Goal: Task Accomplishment & Management: Complete application form

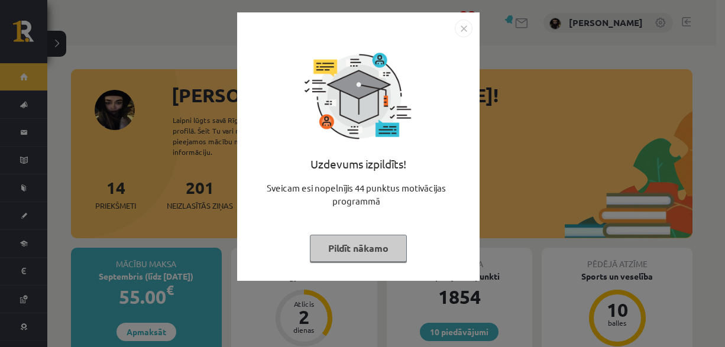
click at [366, 238] on button "Pildīt nākamo" at bounding box center [358, 248] width 97 height 27
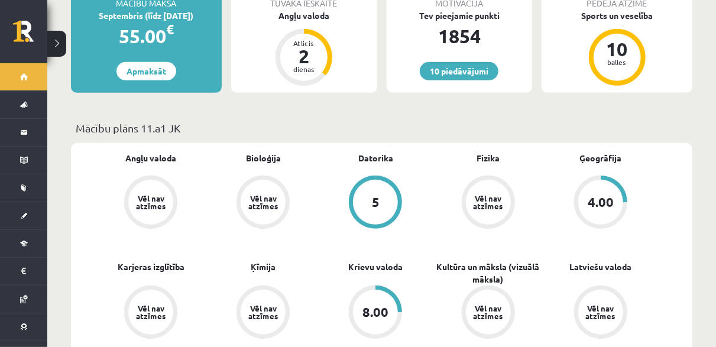
scroll to position [177, 0]
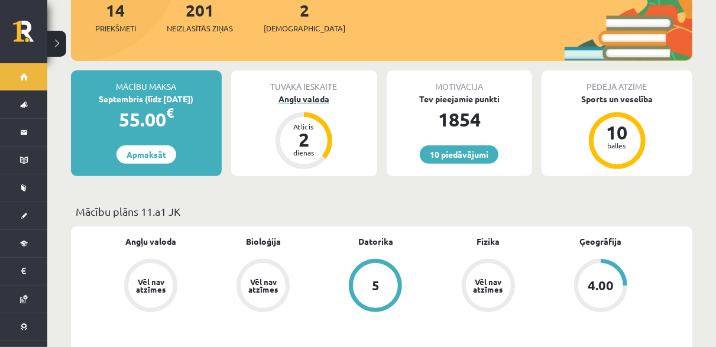
click at [299, 93] on div "Angļu valoda" at bounding box center [304, 99] width 146 height 12
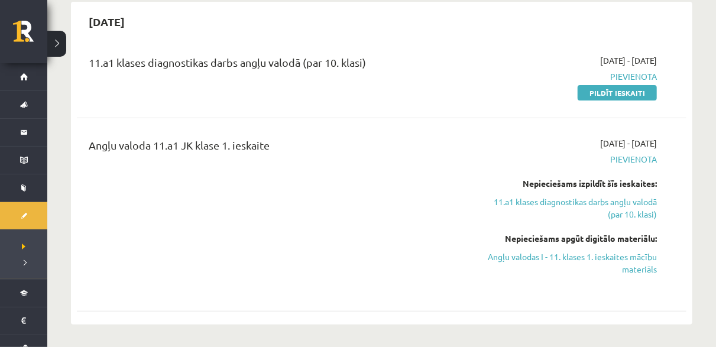
scroll to position [118, 0]
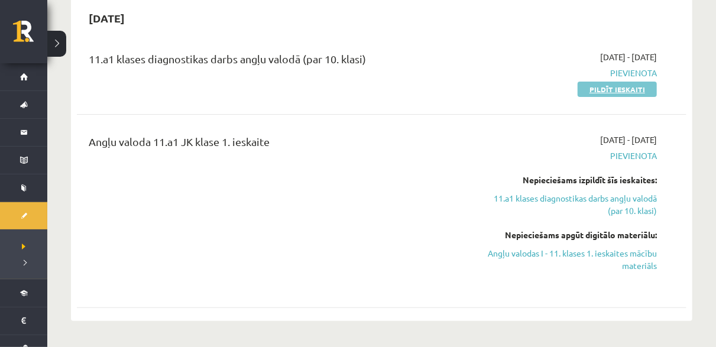
click at [606, 92] on link "Pildīt ieskaiti" at bounding box center [617, 89] width 79 height 15
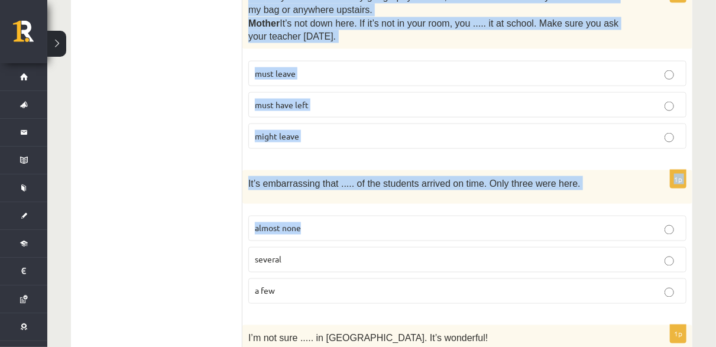
scroll to position [3063, 0]
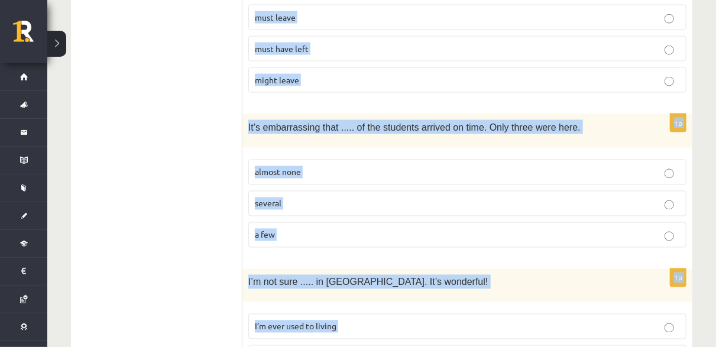
drag, startPoint x: 255, startPoint y: 37, endPoint x: 451, endPoint y: 299, distance: 327.5
copy form "Lore ips dolorsit ame consec adi elitsed doeius. 0t Inci ut l etdol, Magnaaliq …"
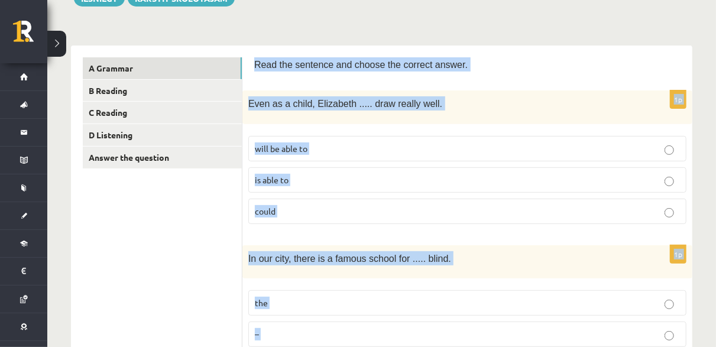
scroll to position [177, 0]
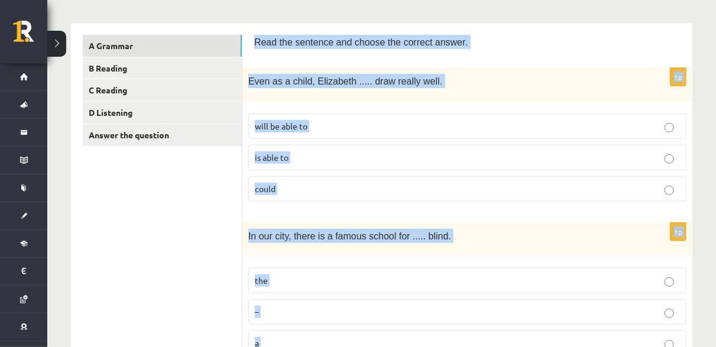
click at [336, 183] on p "could" at bounding box center [467, 189] width 425 height 12
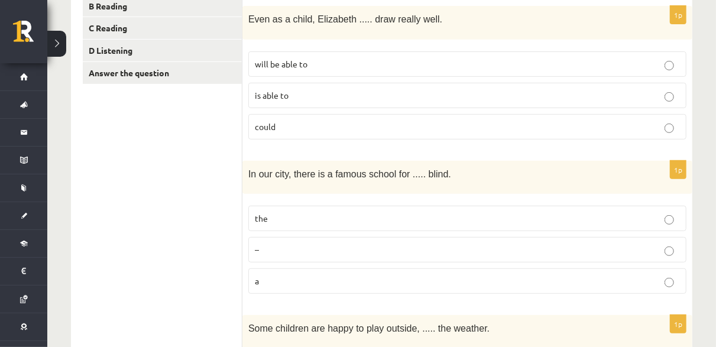
scroll to position [296, 0]
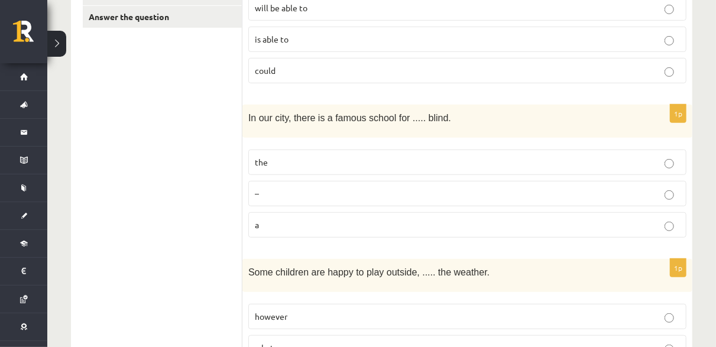
click at [295, 156] on p "the" at bounding box center [467, 162] width 425 height 12
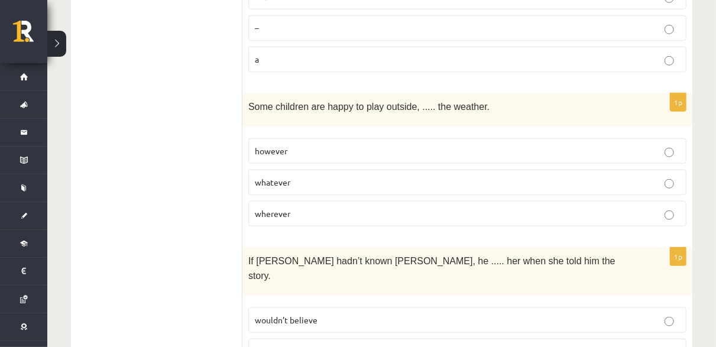
scroll to position [473, 0]
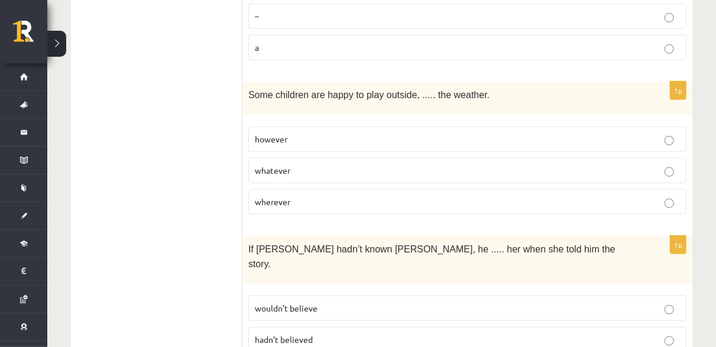
click at [319, 164] on p "whatever" at bounding box center [467, 170] width 425 height 12
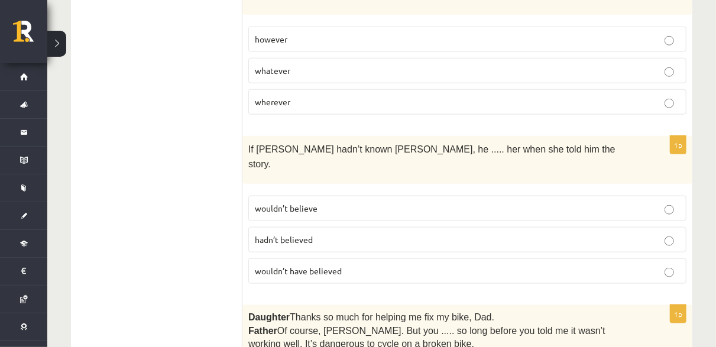
scroll to position [591, 0]
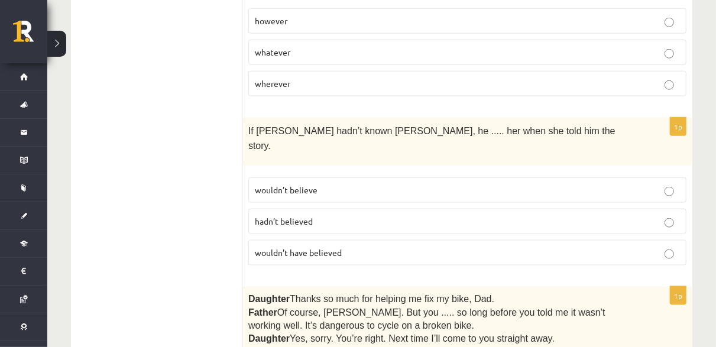
click at [351, 247] on p "wouldn’t have believed" at bounding box center [467, 253] width 425 height 12
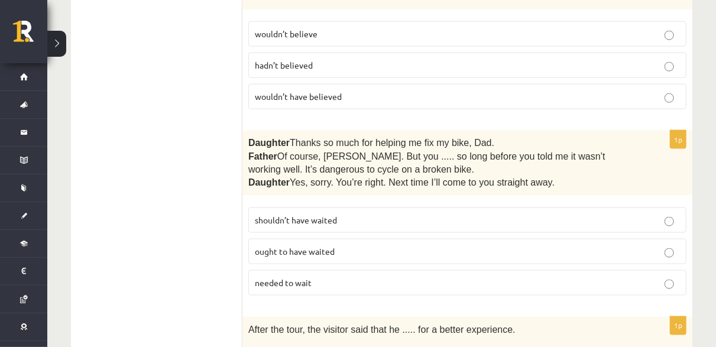
scroll to position [769, 0]
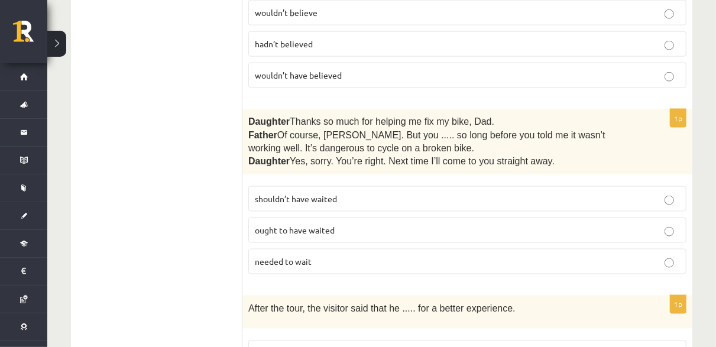
click at [284, 186] on label "shouldn’t have waited" at bounding box center [467, 198] width 438 height 25
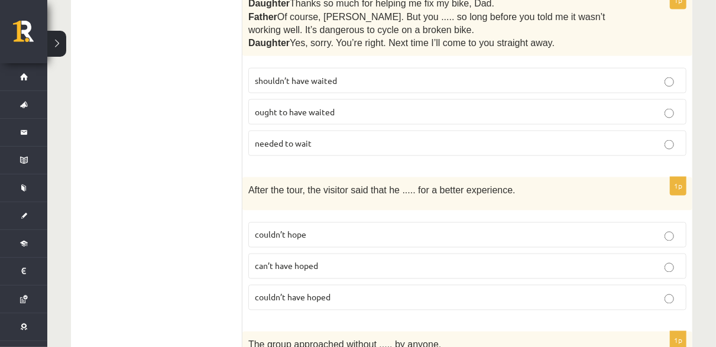
scroll to position [946, 0]
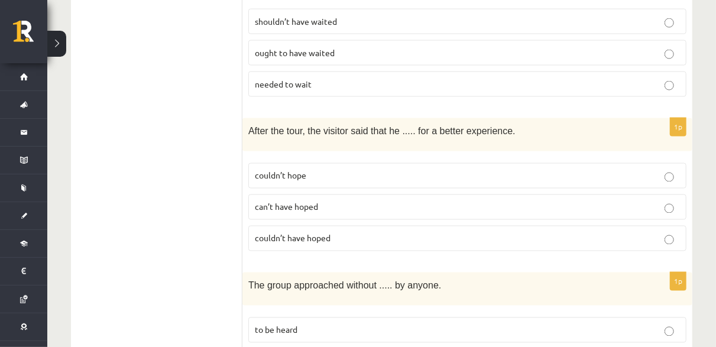
click at [323, 233] on span "couldn’t have hoped" at bounding box center [293, 238] width 76 height 11
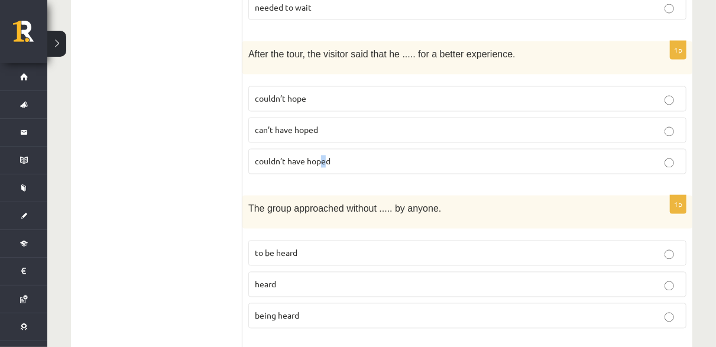
scroll to position [1005, 0]
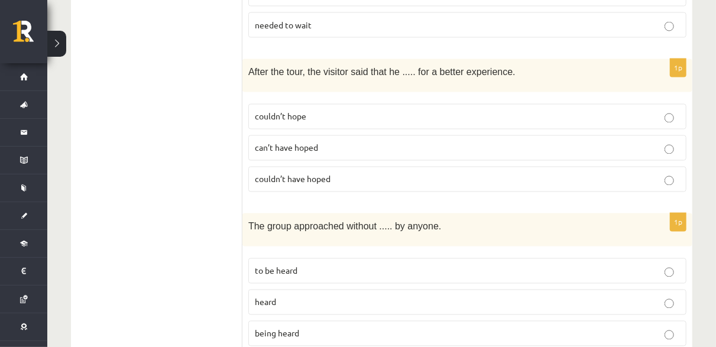
drag, startPoint x: 629, startPoint y: 161, endPoint x: 623, endPoint y: 160, distance: 6.0
click at [629, 167] on label "couldn’t have hoped" at bounding box center [467, 179] width 438 height 25
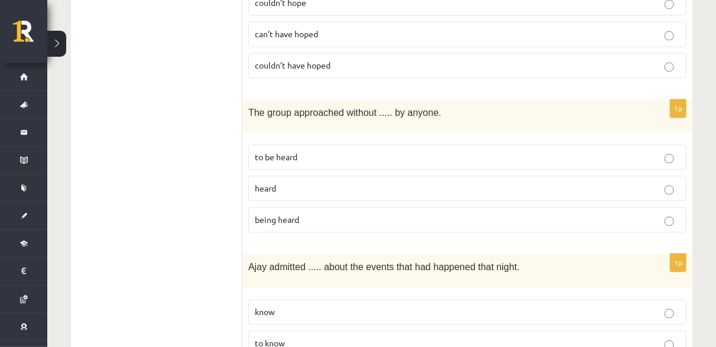
scroll to position [1124, 0]
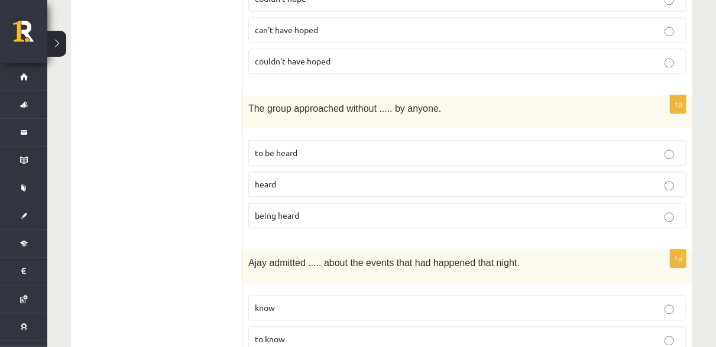
drag, startPoint x: 339, startPoint y: 185, endPoint x: 333, endPoint y: 164, distance: 22.1
click at [339, 209] on p "being heard" at bounding box center [467, 215] width 425 height 12
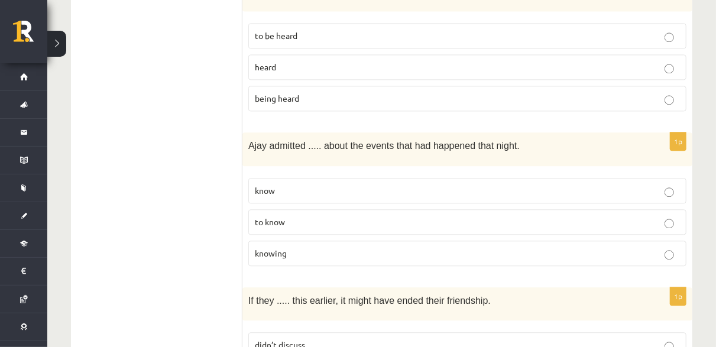
scroll to position [1242, 0]
click at [323, 246] on p "knowing" at bounding box center [467, 252] width 425 height 12
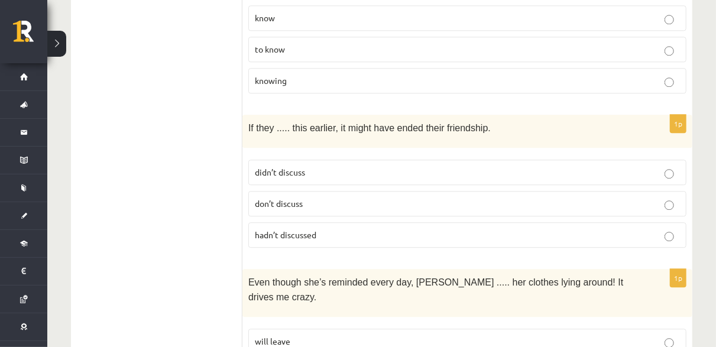
scroll to position [1419, 0]
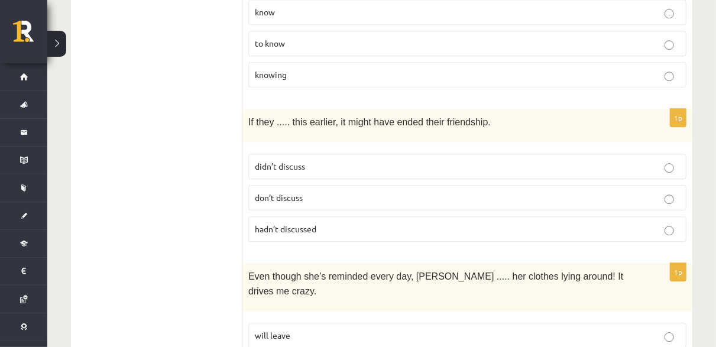
click at [386, 223] on p "hadn’t discussed" at bounding box center [467, 229] width 425 height 12
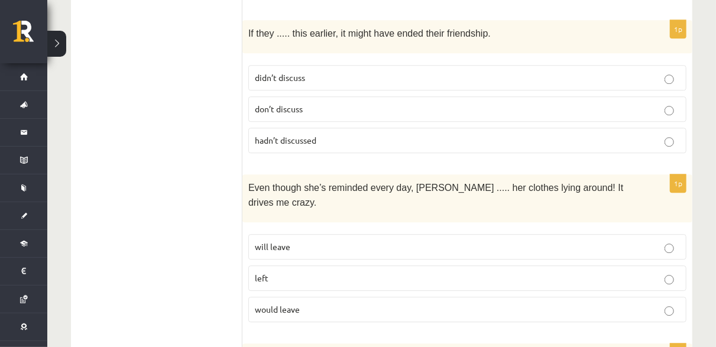
scroll to position [1538, 0]
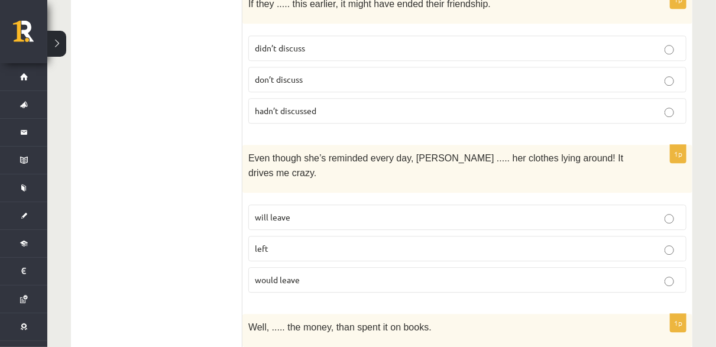
click at [316, 211] on p "will leave" at bounding box center [467, 217] width 425 height 12
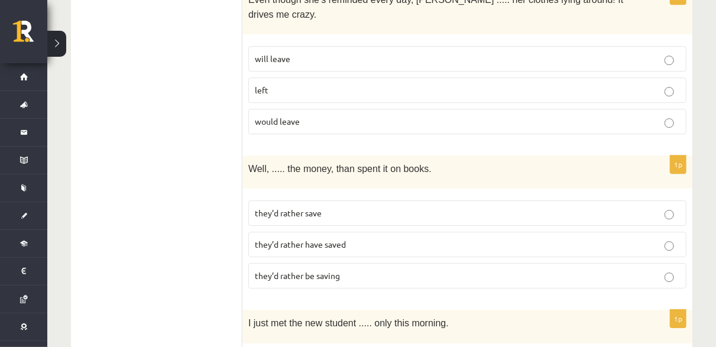
scroll to position [1715, 0]
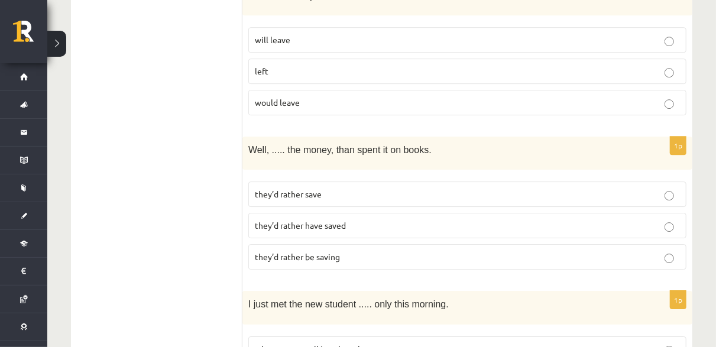
click at [353, 219] on p "they’d rather have saved" at bounding box center [467, 225] width 425 height 12
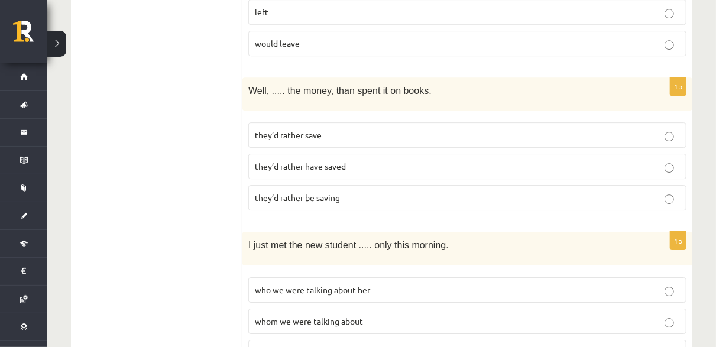
click at [373, 315] on p "whom we were talking about" at bounding box center [467, 321] width 425 height 12
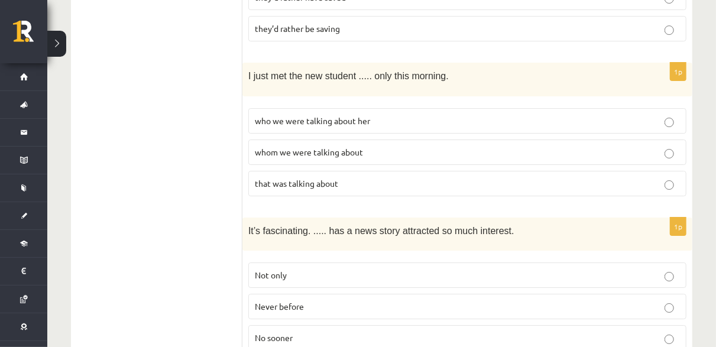
scroll to position [1952, 0]
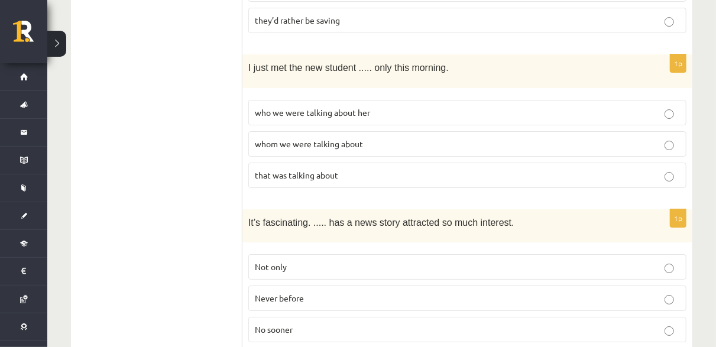
click at [384, 292] on p "Never before" at bounding box center [467, 298] width 425 height 12
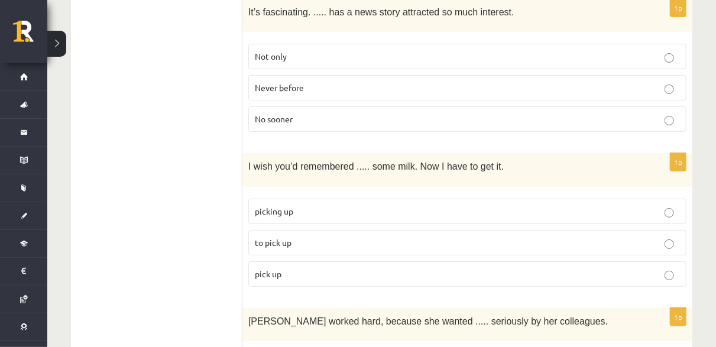
scroll to position [2188, 0]
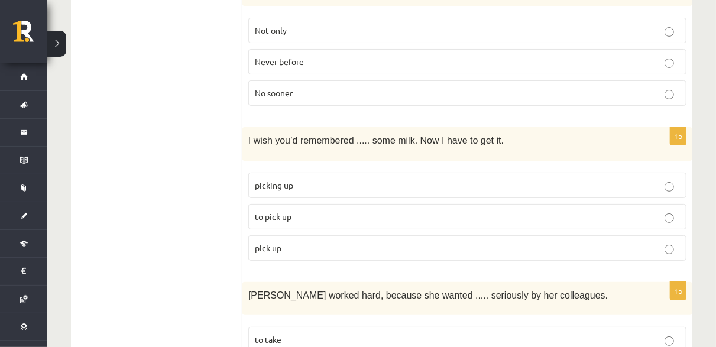
drag, startPoint x: 328, startPoint y: 157, endPoint x: 327, endPoint y: 149, distance: 7.8
click at [328, 211] on p "to pick up" at bounding box center [467, 217] width 425 height 12
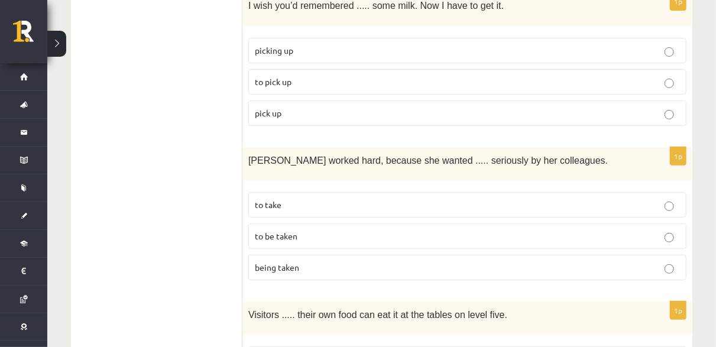
scroll to position [2366, 0]
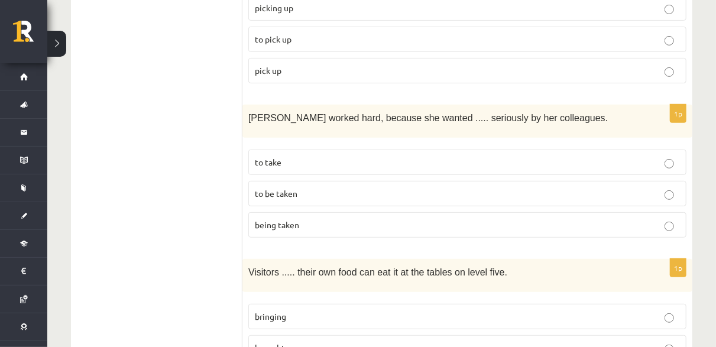
click at [321, 181] on label "to be taken" at bounding box center [467, 193] width 438 height 25
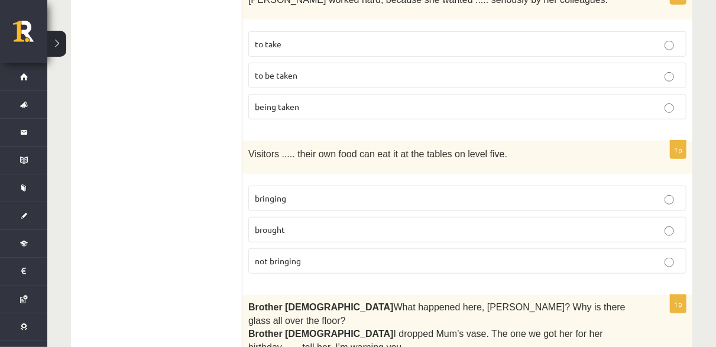
scroll to position [2543, 0]
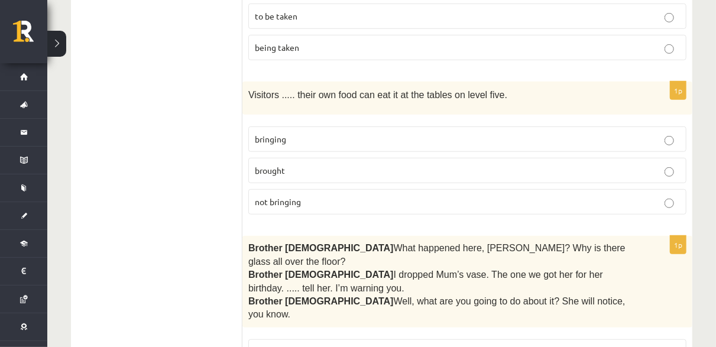
click at [322, 133] on p "bringing" at bounding box center [467, 139] width 425 height 12
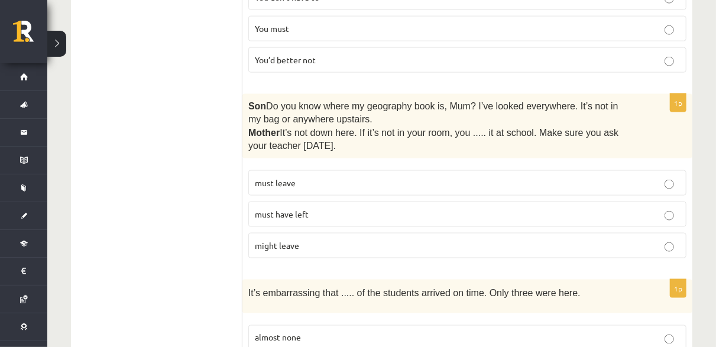
scroll to position [2839, 0]
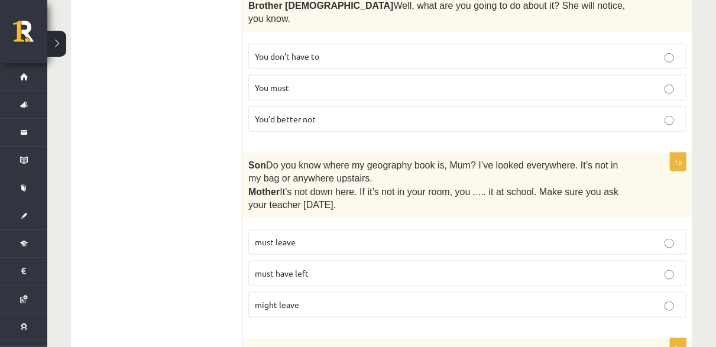
click at [334, 267] on p "must have left" at bounding box center [467, 273] width 425 height 12
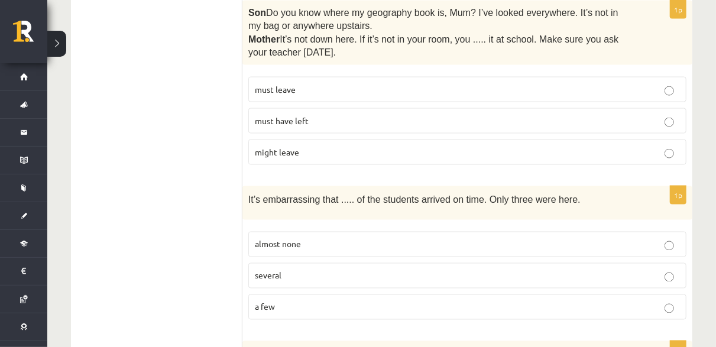
scroll to position [3016, 0]
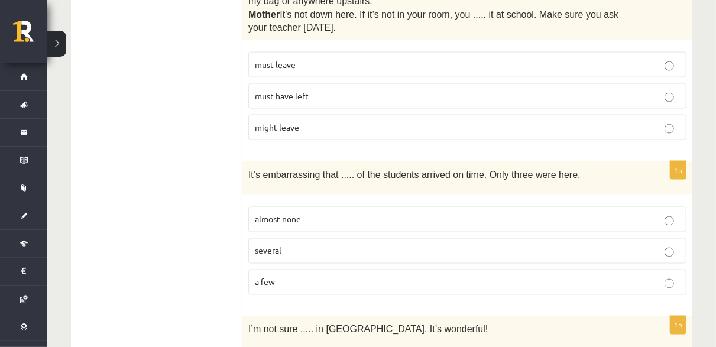
click at [332, 213] on p "almost none" at bounding box center [467, 219] width 425 height 12
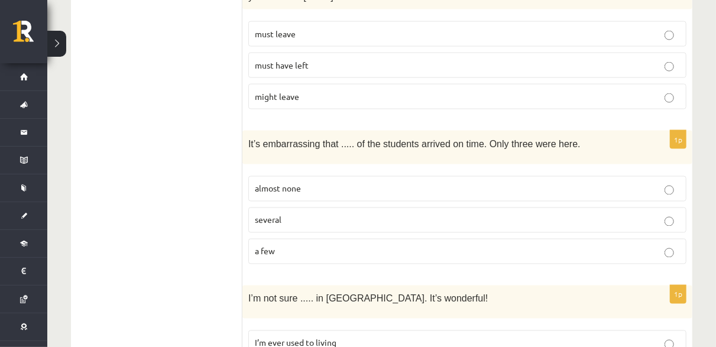
scroll to position [3063, 0]
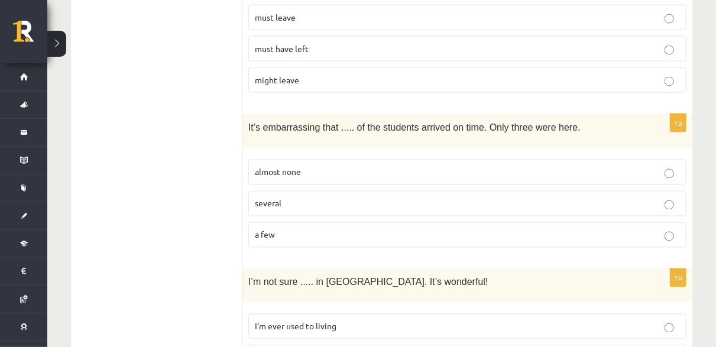
click at [337, 314] on label "I’m ever used to living" at bounding box center [467, 326] width 438 height 25
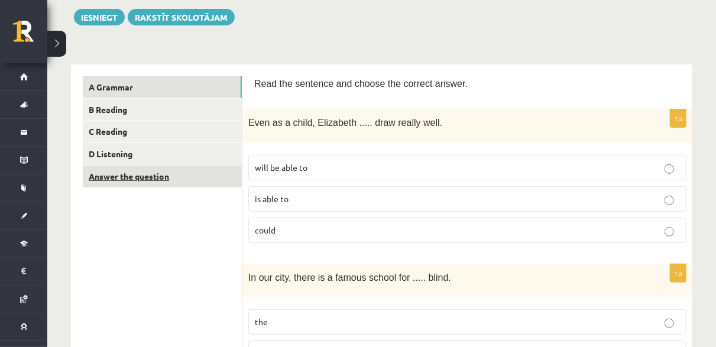
scroll to position [118, 0]
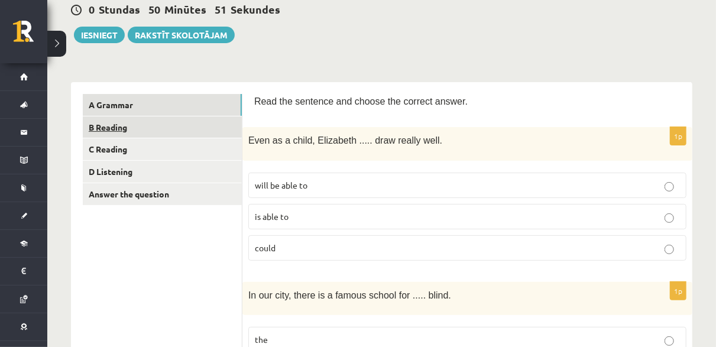
click at [170, 122] on link "B Reading" at bounding box center [162, 128] width 159 height 22
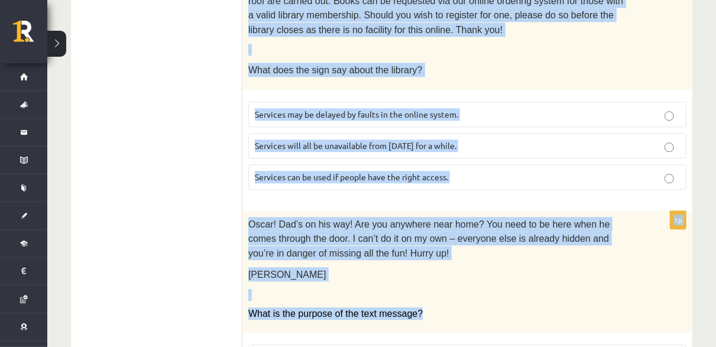
scroll to position [1512, 0]
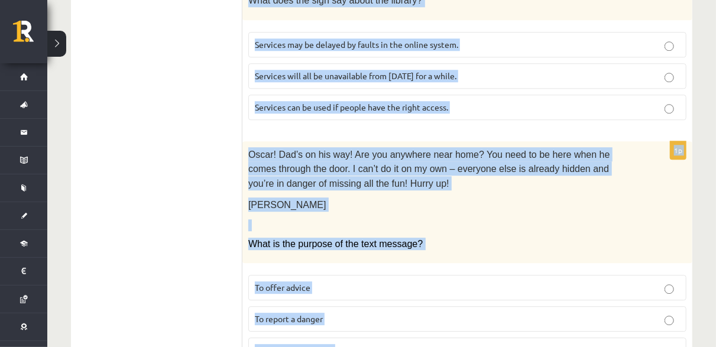
drag, startPoint x: 254, startPoint y: 96, endPoint x: 481, endPoint y: 295, distance: 301.8
copy form "Read the text and choose the correct answer. 1p Flicks series review: The Overl…"
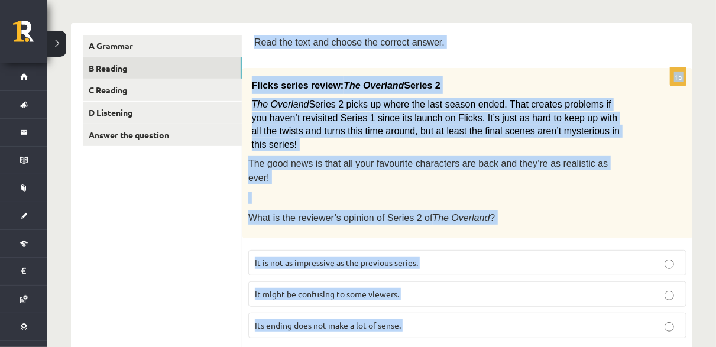
scroll to position [237, 0]
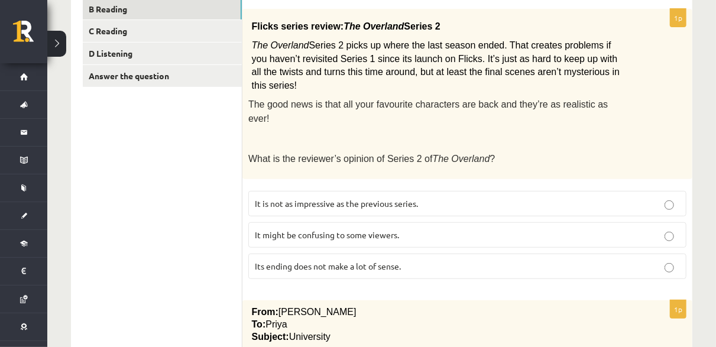
click at [406, 229] on p "It might be confusing to some viewers." at bounding box center [467, 235] width 425 height 12
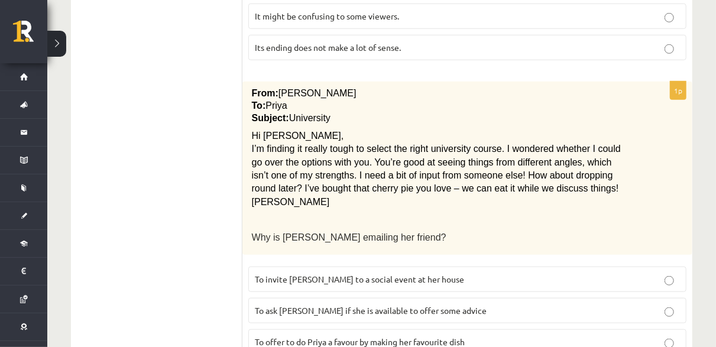
scroll to position [473, 0]
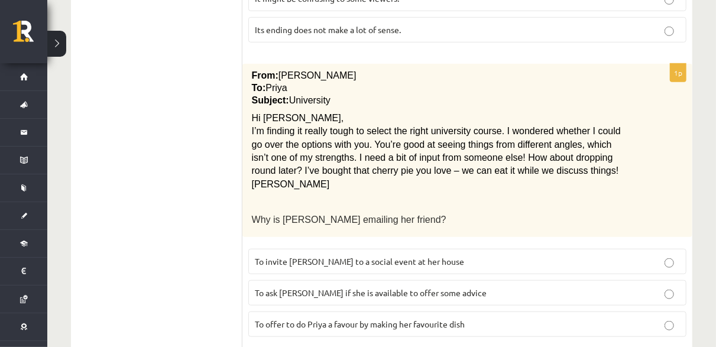
click at [346, 256] on span "To invite Priya to a social event at her house" at bounding box center [359, 261] width 209 height 11
click at [353, 287] on span "To ask Priya if she is available to offer some advice" at bounding box center [371, 292] width 232 height 11
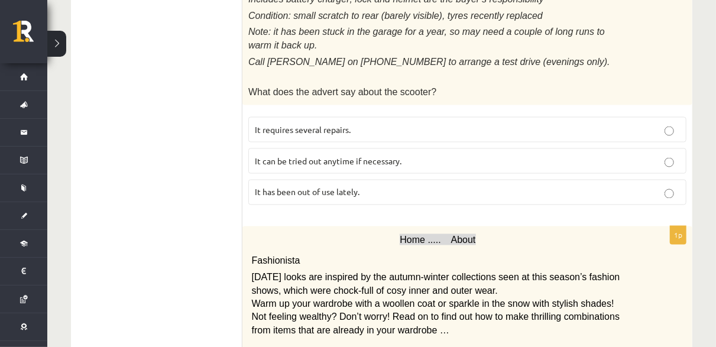
scroll to position [828, 0]
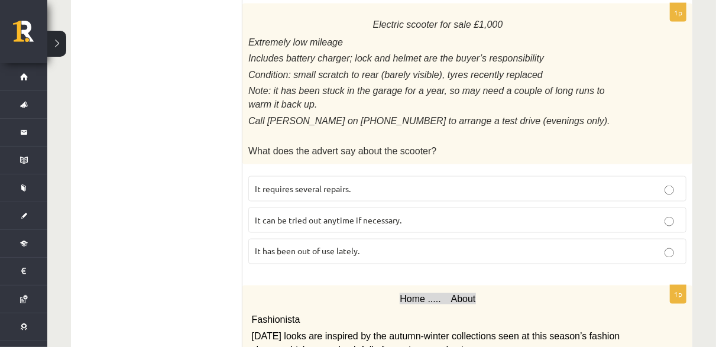
click at [314, 246] on span "It has been out of use lately." at bounding box center [307, 251] width 105 height 11
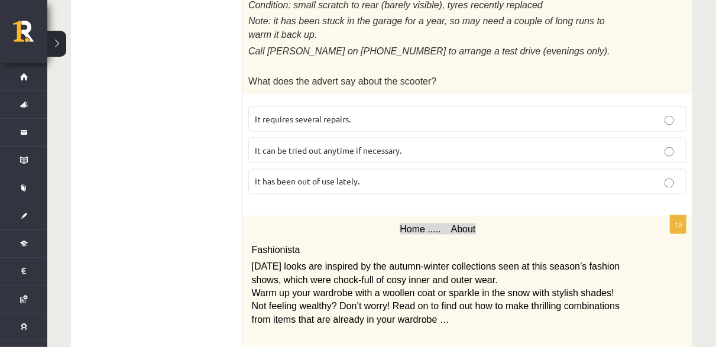
scroll to position [1005, 0]
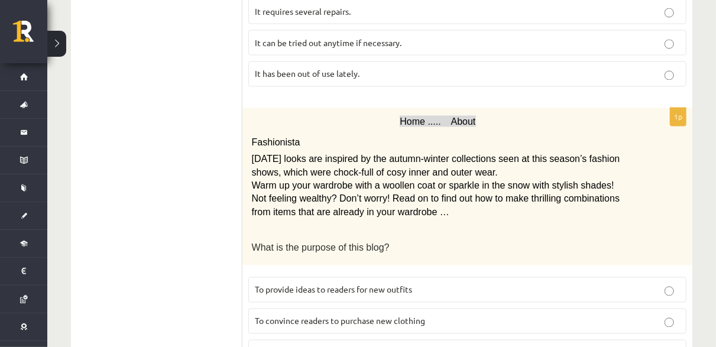
drag, startPoint x: 331, startPoint y: 248, endPoint x: 321, endPoint y: 234, distance: 16.6
click at [331, 284] on span "To provide ideas to readers for new outfits" at bounding box center [333, 289] width 157 height 11
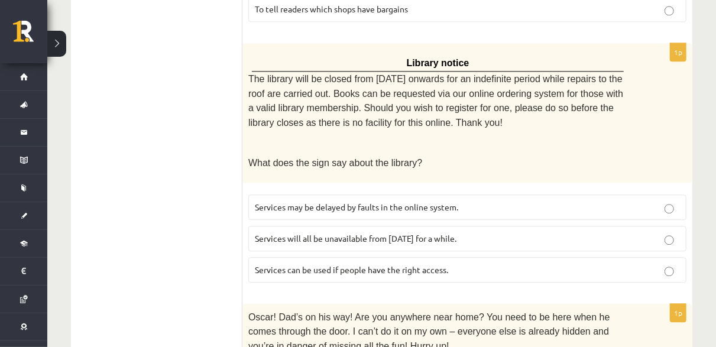
scroll to position [1360, 0]
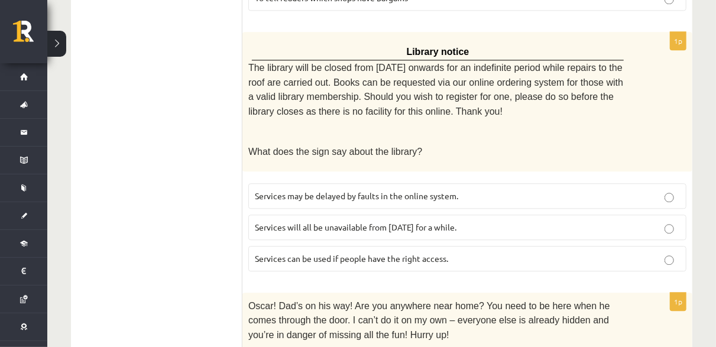
click at [467, 246] on label "Services can be used if people have the right access." at bounding box center [467, 258] width 438 height 25
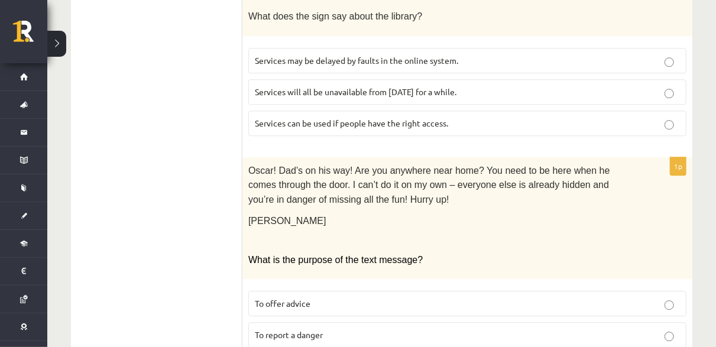
scroll to position [1512, 0]
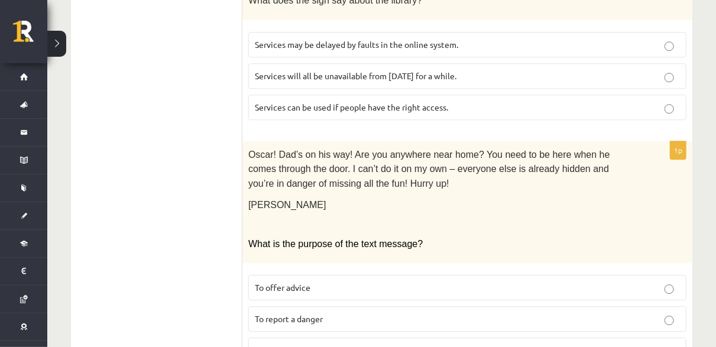
click at [321, 345] on span "To give an instruction" at bounding box center [295, 350] width 80 height 11
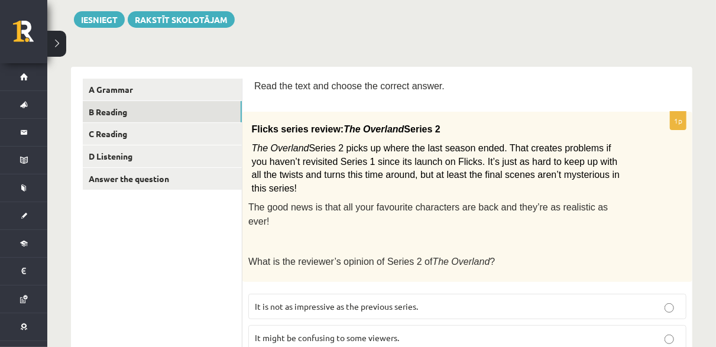
scroll to position [33, 0]
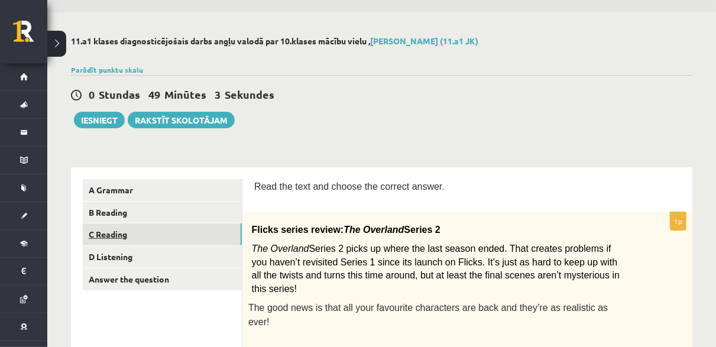
click at [164, 231] on link "C Reading" at bounding box center [162, 235] width 159 height 22
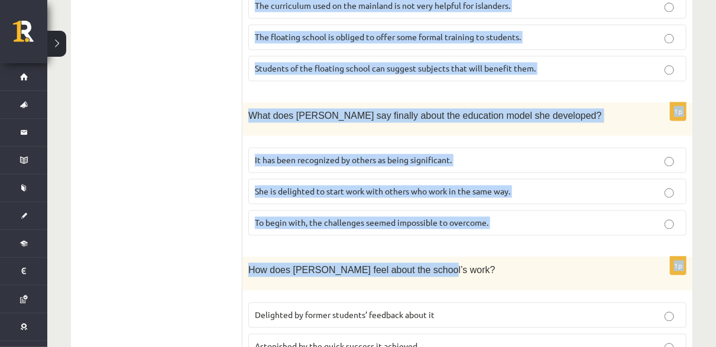
scroll to position [1306, 0]
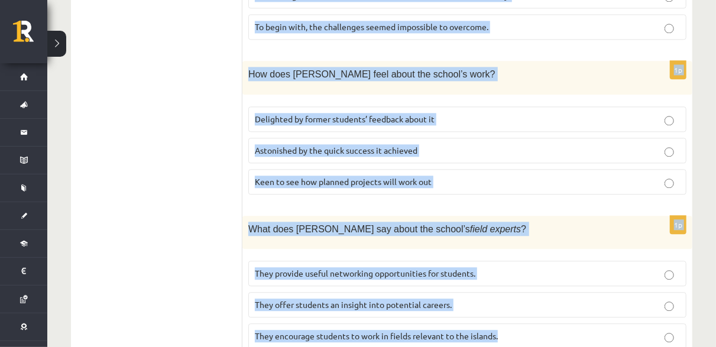
drag, startPoint x: 251, startPoint y: 185, endPoint x: 560, endPoint y: 283, distance: 323.9
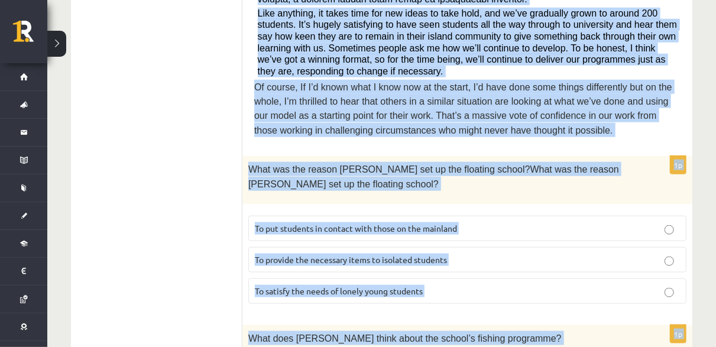
scroll to position [596, 0]
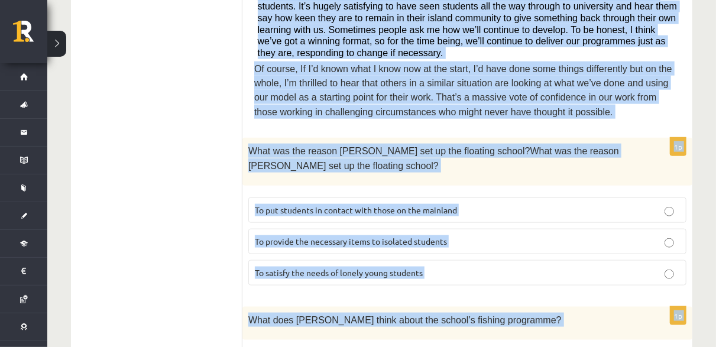
copy form "Read the article about an unusual school and choose the correct answer for each…"
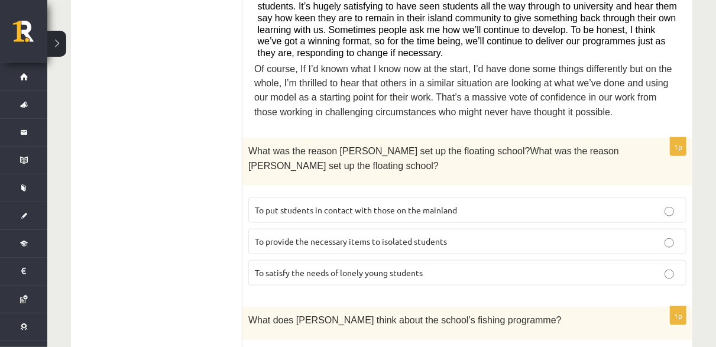
click at [177, 93] on ul "A Grammar B Reading C Reading D Listening Answer the question" at bounding box center [163, 342] width 160 height 1452
click at [342, 236] on span "To provide the necessary items to isolated students" at bounding box center [351, 241] width 192 height 11
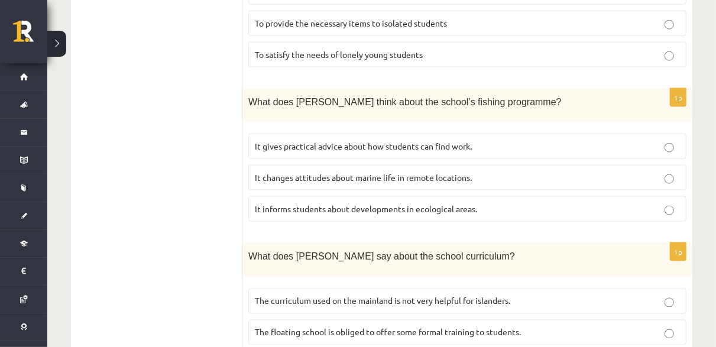
scroll to position [833, 0]
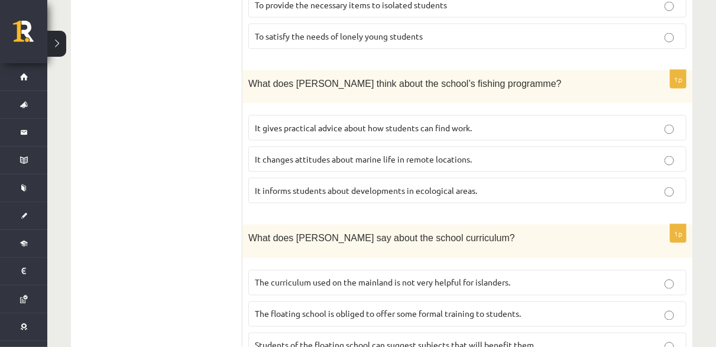
click at [326, 185] on span "It informs students about developments in ecological areas." at bounding box center [366, 190] width 222 height 11
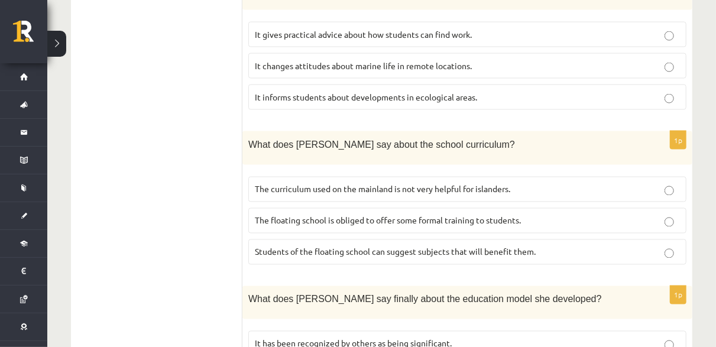
scroll to position [951, 0]
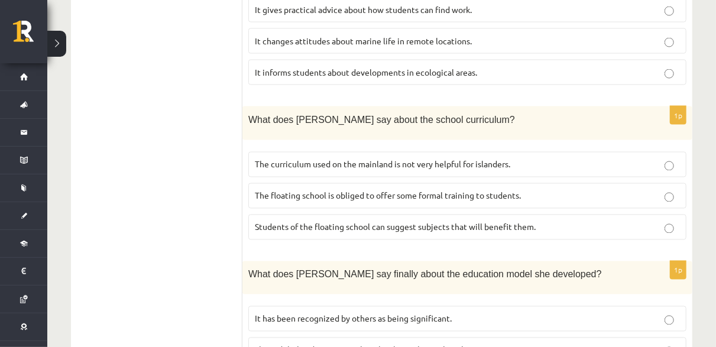
click at [331, 159] on span "The curriculum used on the mainland is not very helpful for islanders." at bounding box center [382, 164] width 255 height 11
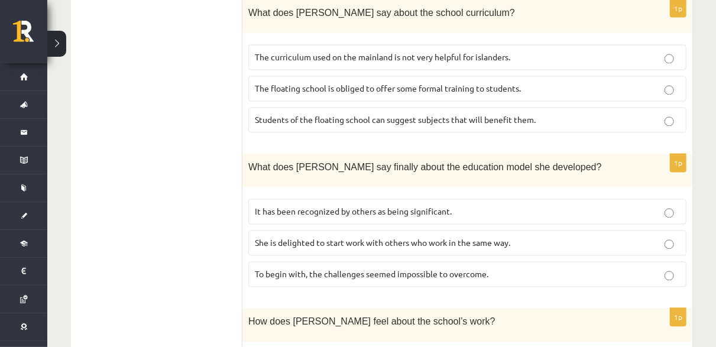
scroll to position [1069, 0]
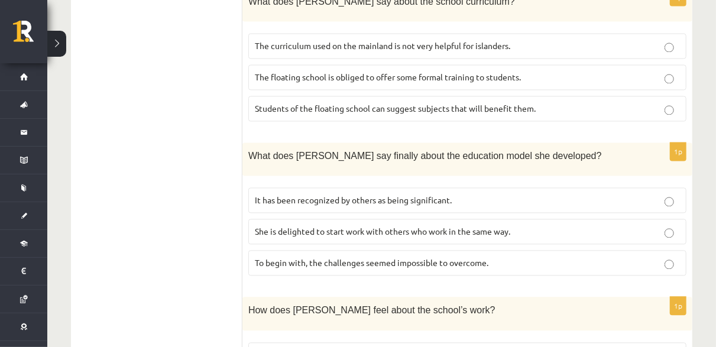
click at [310, 195] on span "It has been recognized by others as being significant." at bounding box center [353, 200] width 197 height 11
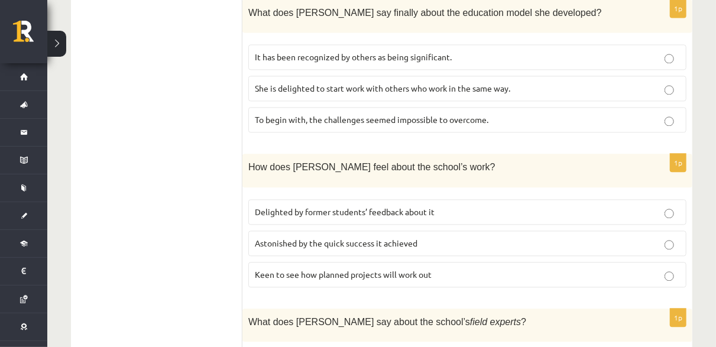
scroll to position [1247, 0]
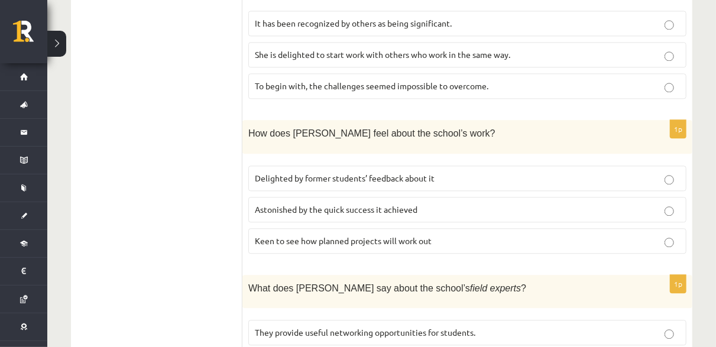
click at [349, 173] on span "Delighted by former students’ feedback about it" at bounding box center [345, 178] width 180 height 11
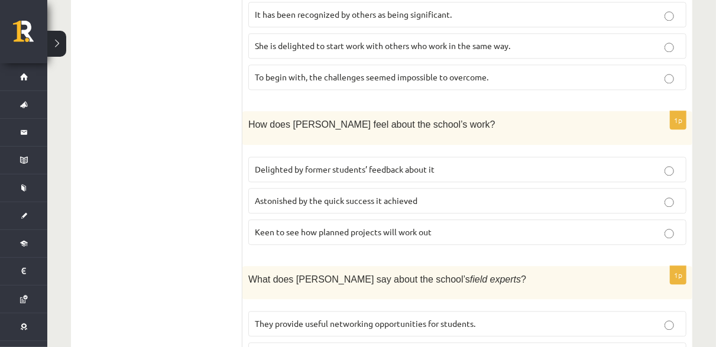
scroll to position [1306, 0]
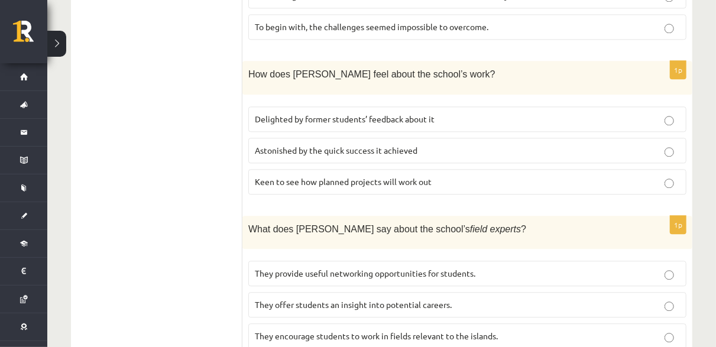
click at [354, 299] on span "They offer students an insight into potential careers." at bounding box center [353, 304] width 197 height 11
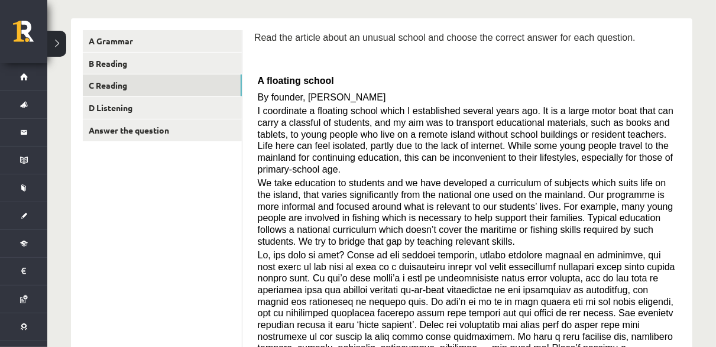
scroll to position [123, 0]
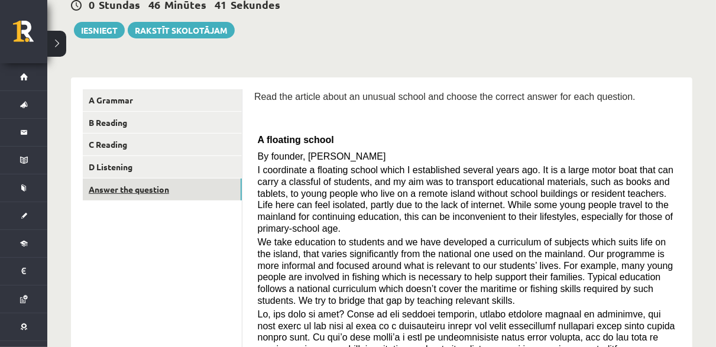
click at [185, 186] on link "Answer the question" at bounding box center [162, 190] width 159 height 22
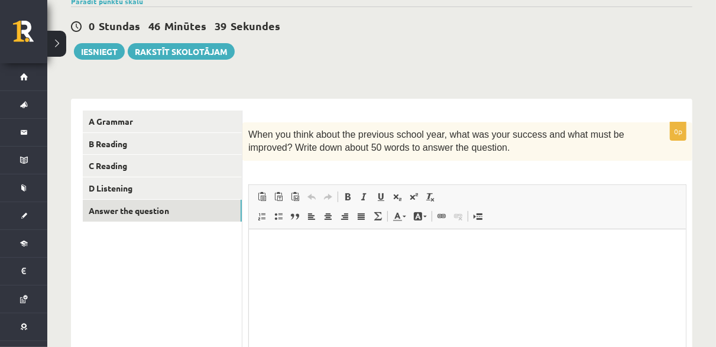
scroll to position [0, 0]
click at [111, 47] on button "Iesniegt" at bounding box center [99, 51] width 51 height 17
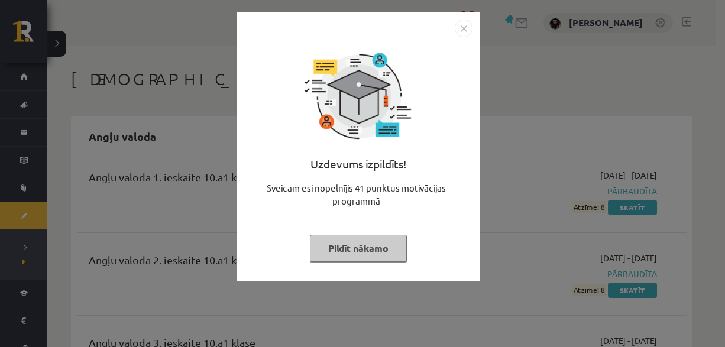
click at [360, 248] on button "Pildīt nākamo" at bounding box center [358, 248] width 97 height 27
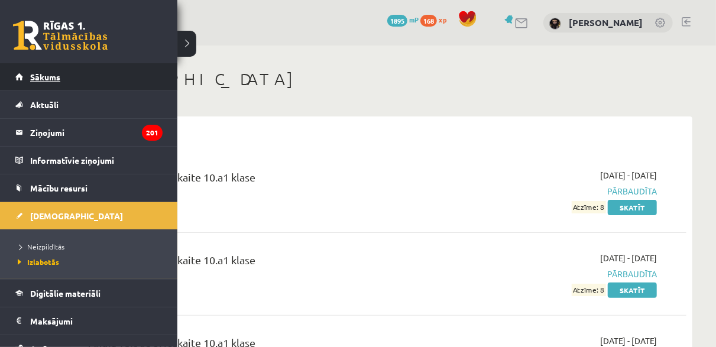
click at [37, 78] on span "Sākums" at bounding box center [45, 77] width 30 height 11
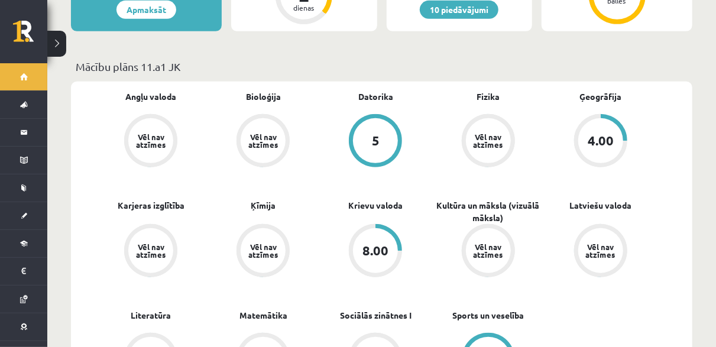
scroll to position [296, 0]
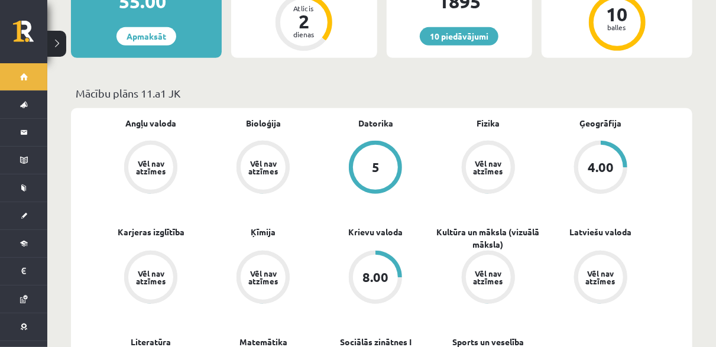
click at [610, 161] on div "4.00" at bounding box center [601, 167] width 26 height 13
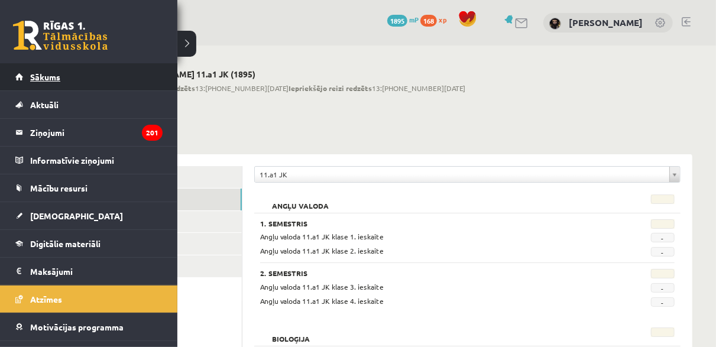
click at [43, 76] on span "Sākums" at bounding box center [45, 77] width 30 height 11
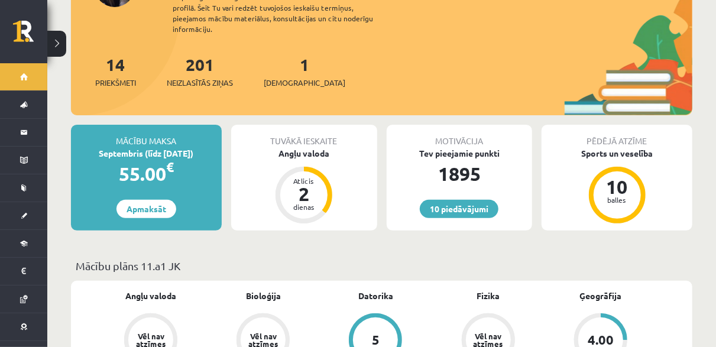
scroll to position [59, 0]
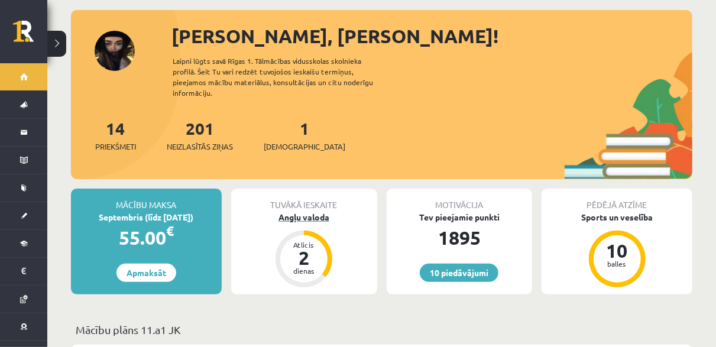
click at [308, 211] on div "Angļu valoda" at bounding box center [304, 217] width 146 height 12
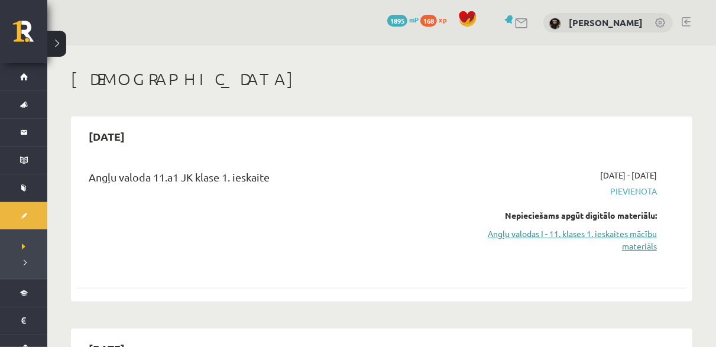
drag, startPoint x: 607, startPoint y: 239, endPoint x: 596, endPoint y: 235, distance: 12.5
click at [622, 235] on link "Angļu valodas I - 11. klases 1. ieskaites mācību materiāls" at bounding box center [568, 240] width 177 height 25
drag, startPoint x: 645, startPoint y: 238, endPoint x: 425, endPoint y: 50, distance: 289.4
click at [645, 238] on link "Angļu valodas I - 11. klases 1. ieskaites mācību materiāls" at bounding box center [568, 240] width 177 height 25
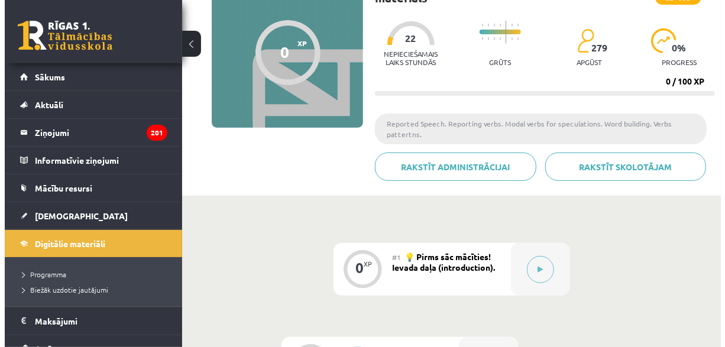
scroll to position [177, 0]
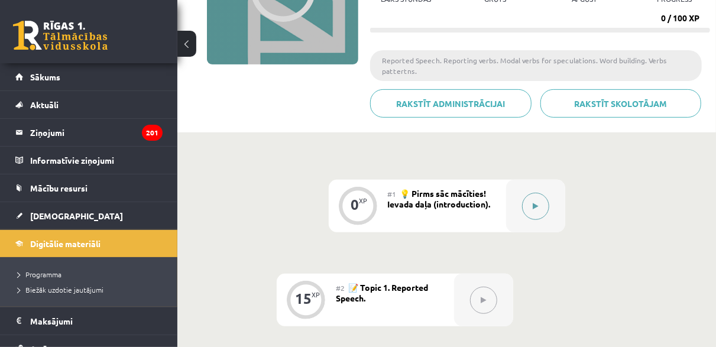
click at [535, 198] on button at bounding box center [535, 206] width 27 height 27
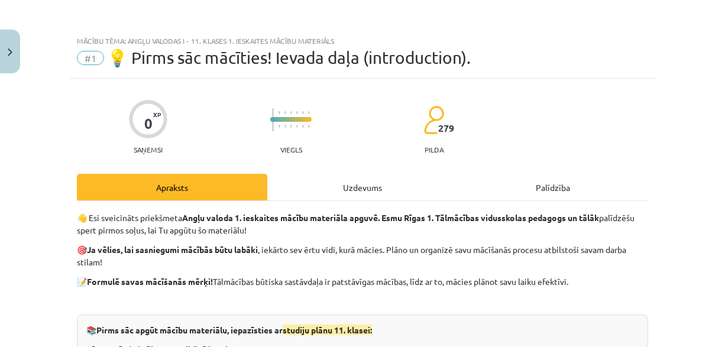
click at [360, 187] on div "Uzdevums" at bounding box center [362, 187] width 190 height 27
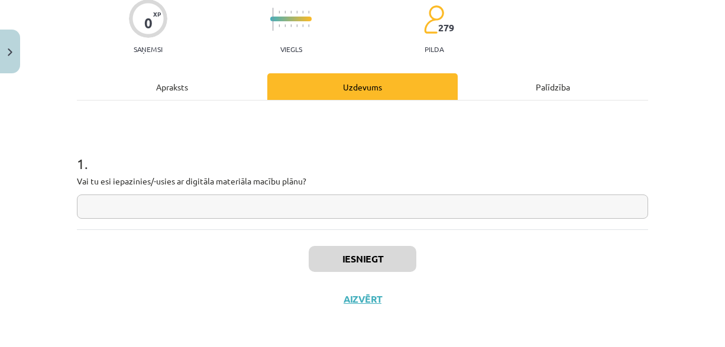
scroll to position [102, 0]
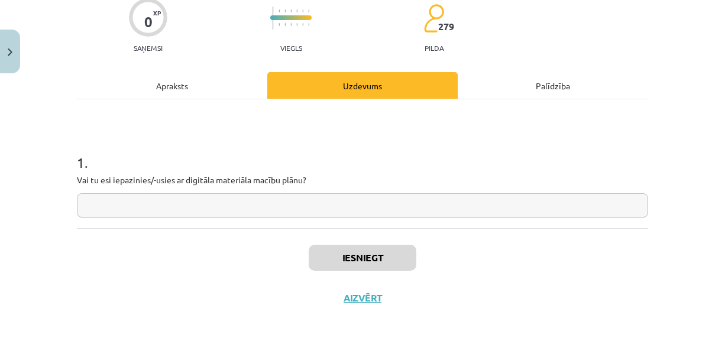
click at [232, 205] on input "text" at bounding box center [362, 205] width 571 height 24
click at [533, 200] on input "text" at bounding box center [362, 205] width 571 height 24
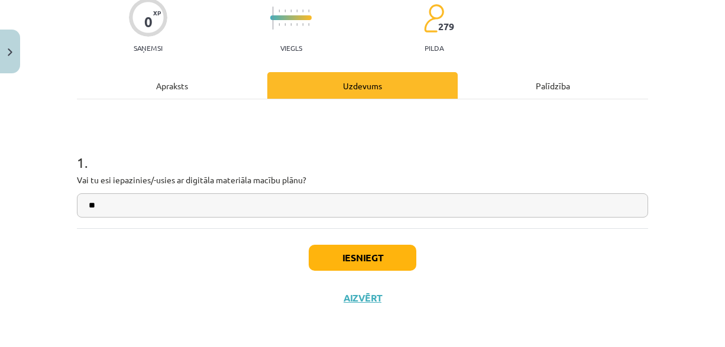
type input "**"
click at [392, 250] on button "Iesniegt" at bounding box center [363, 258] width 108 height 26
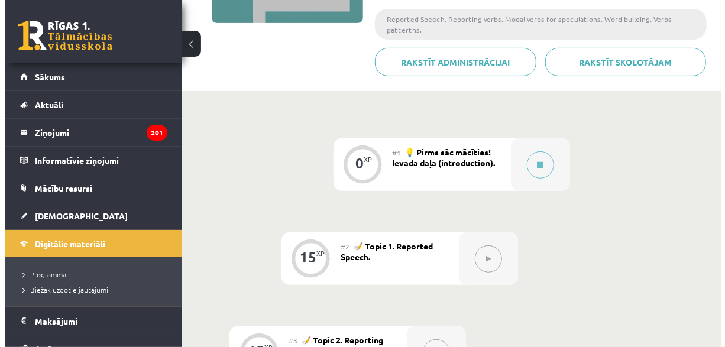
scroll to position [237, 0]
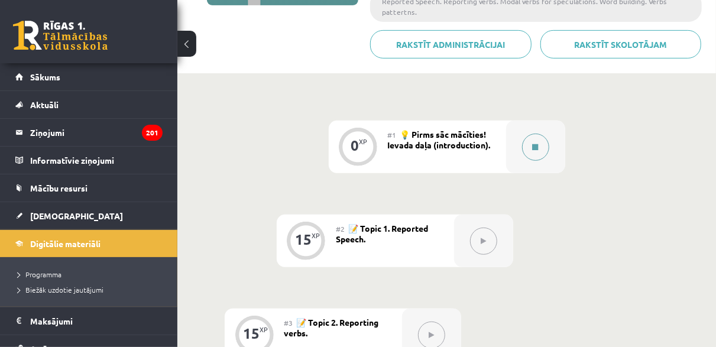
click at [541, 140] on button at bounding box center [535, 147] width 27 height 27
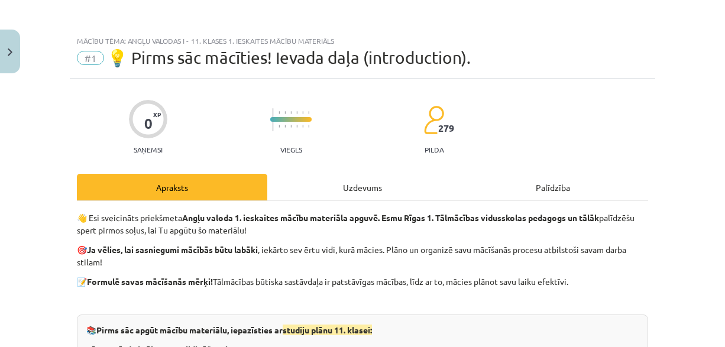
click at [336, 196] on div "Uzdevums" at bounding box center [362, 187] width 190 height 27
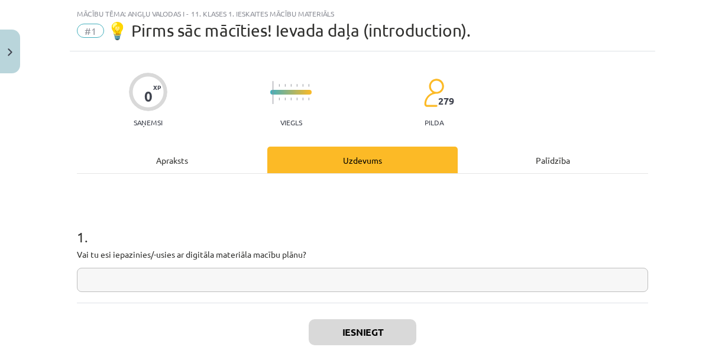
scroll to position [30, 0]
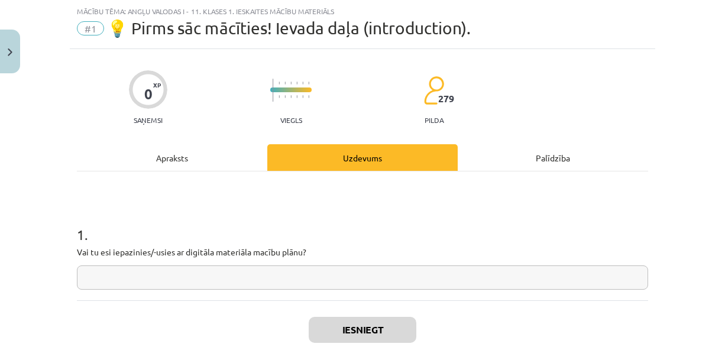
click at [285, 272] on input "text" at bounding box center [362, 278] width 571 height 24
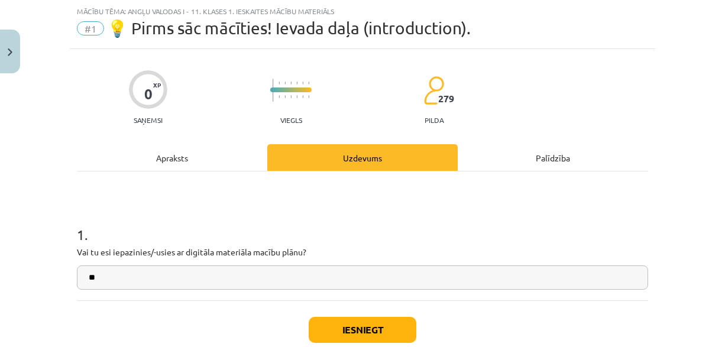
type input "**"
click at [354, 330] on button "Iesniegt" at bounding box center [363, 330] width 108 height 26
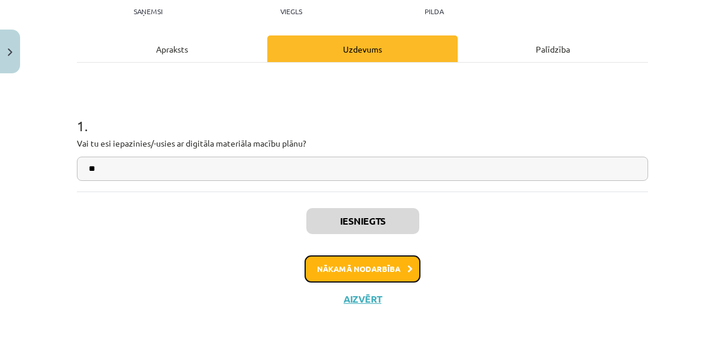
click at [361, 270] on button "Nākamā nodarbība" at bounding box center [363, 268] width 116 height 27
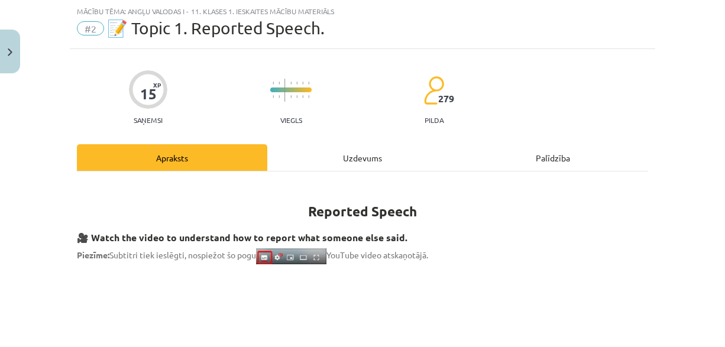
click at [350, 164] on div "Uzdevums" at bounding box center [362, 157] width 190 height 27
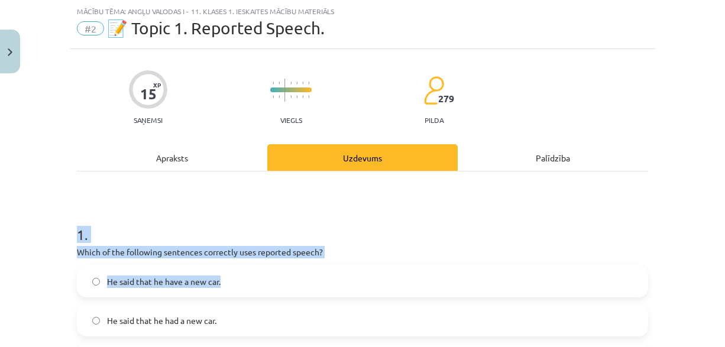
drag, startPoint x: 72, startPoint y: 237, endPoint x: 202, endPoint y: 227, distance: 130.5
click at [247, 283] on div "Mācību tēma: Angļu valodas i - 11. klases 1. ieskaites mācību materiāls #2 📝 To…" at bounding box center [362, 173] width 725 height 347
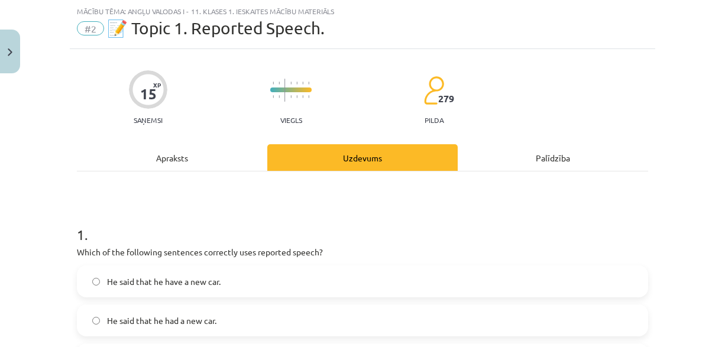
click at [178, 154] on div "Apraksts" at bounding box center [172, 157] width 190 height 27
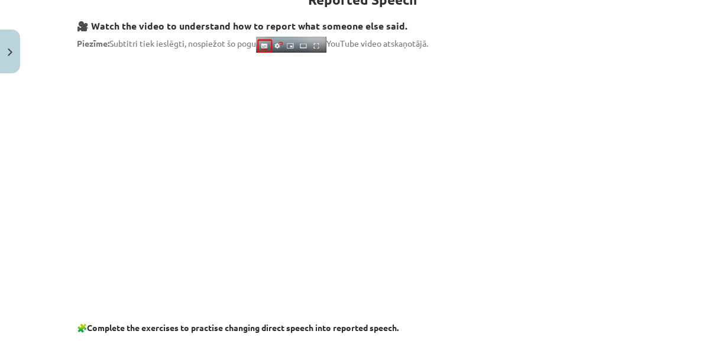
scroll to position [5, 0]
